Goal: Navigation & Orientation: Find specific page/section

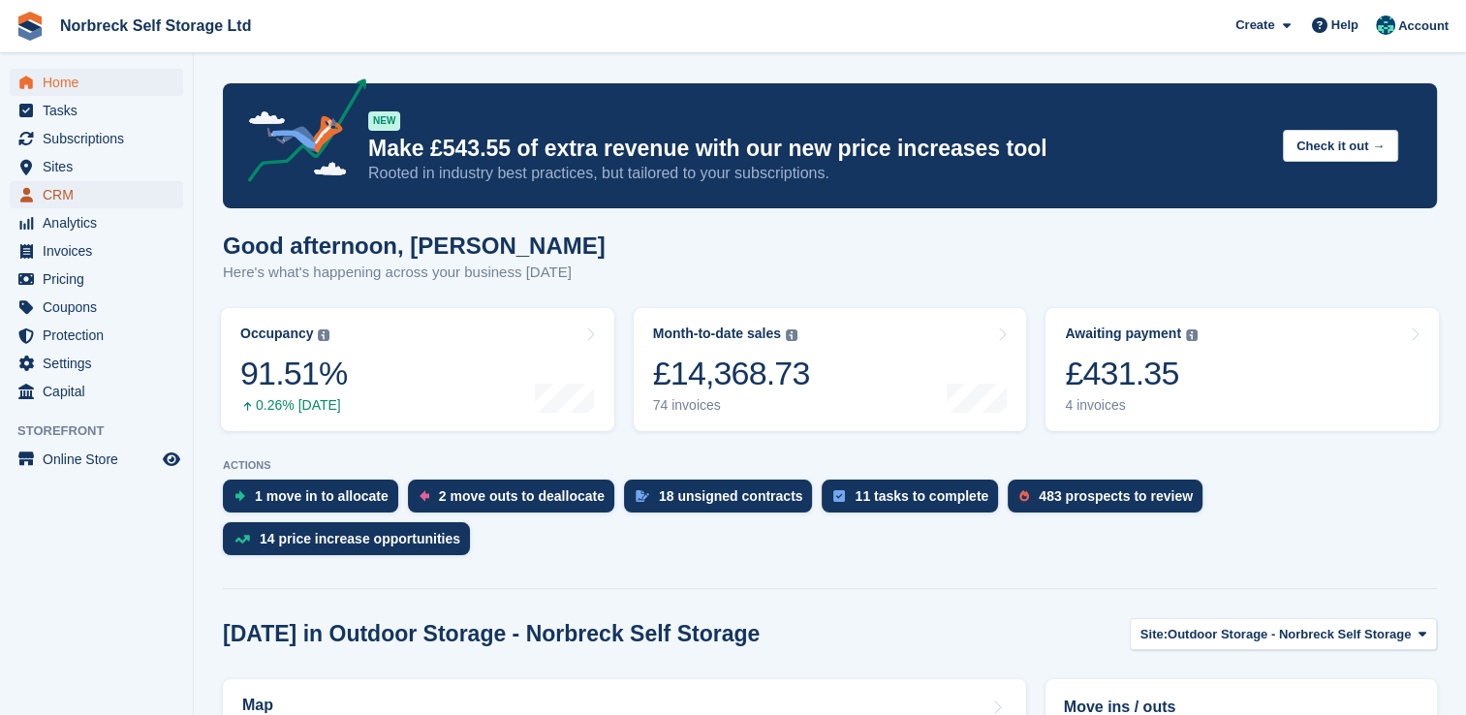
click at [94, 191] on span "CRM" at bounding box center [101, 194] width 116 height 27
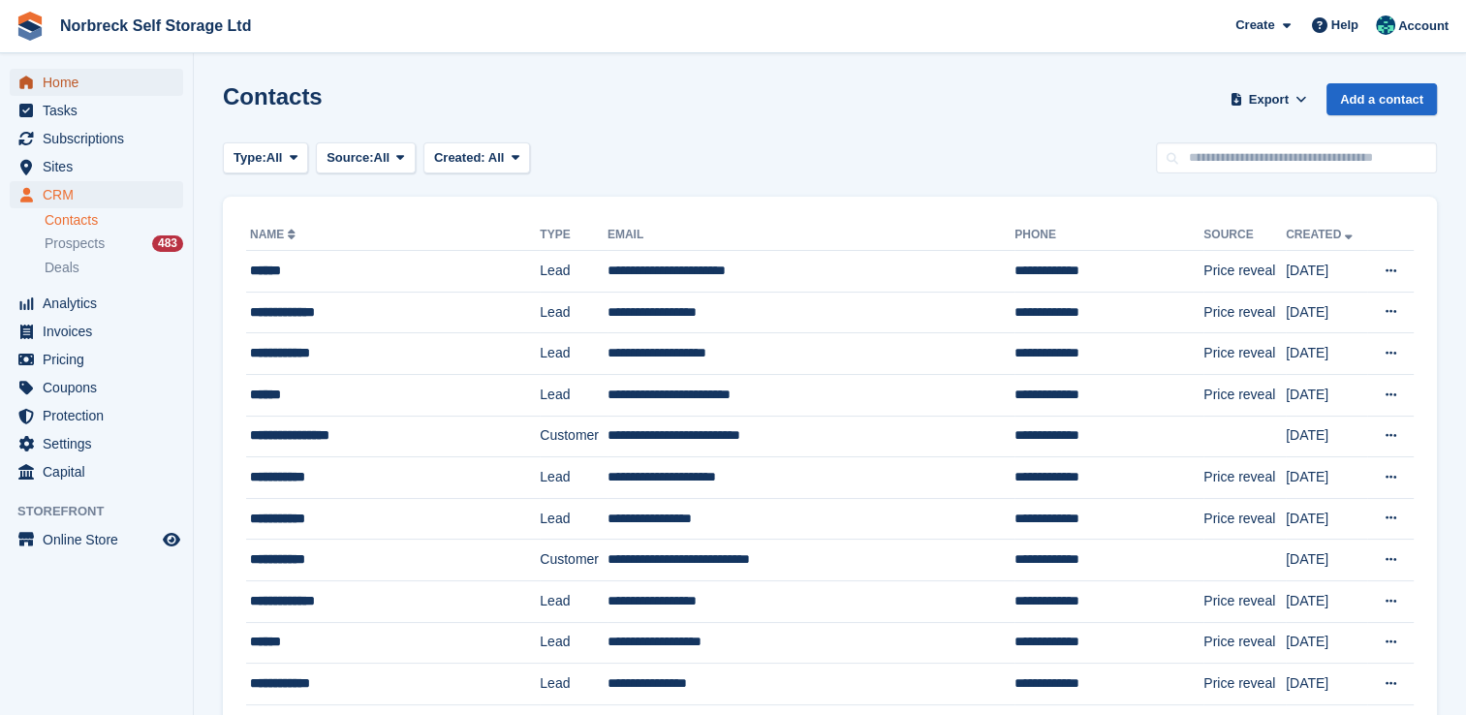
click at [35, 87] on span "menu" at bounding box center [26, 82] width 23 height 23
